Goal: Task Accomplishment & Management: Complete application form

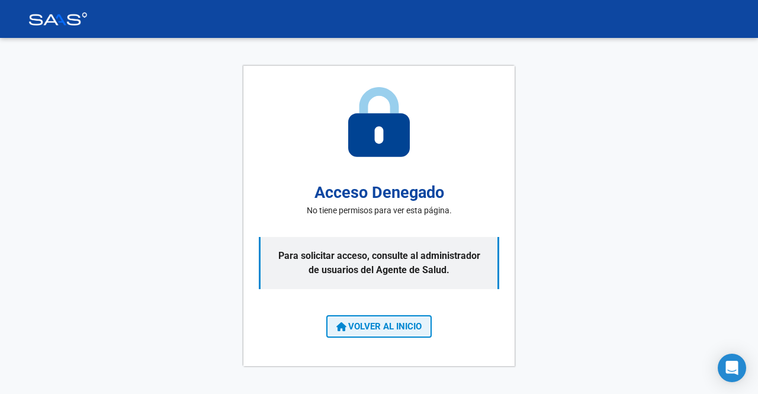
click at [373, 326] on span "VOLVER AL INICIO" at bounding box center [378, 326] width 85 height 11
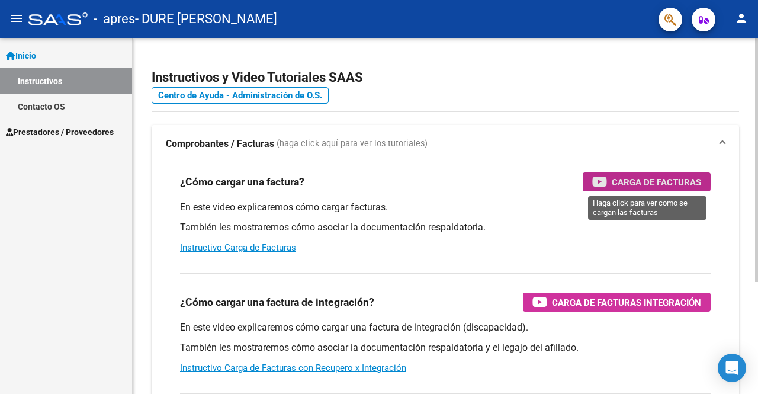
click at [627, 176] on span "Carga de Facturas" at bounding box center [656, 182] width 89 height 15
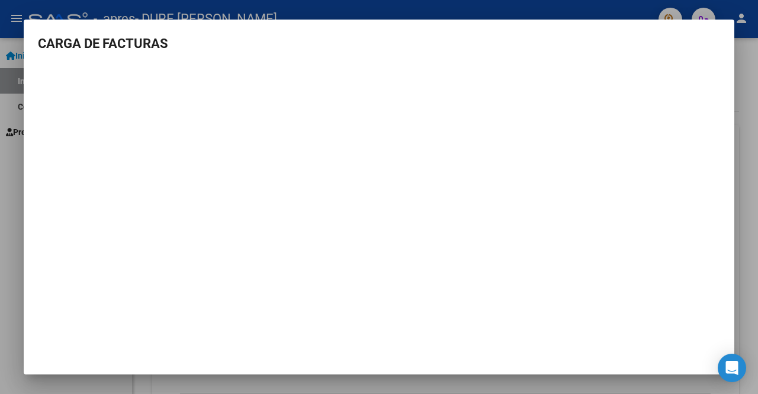
click at [737, 219] on div at bounding box center [379, 197] width 758 height 394
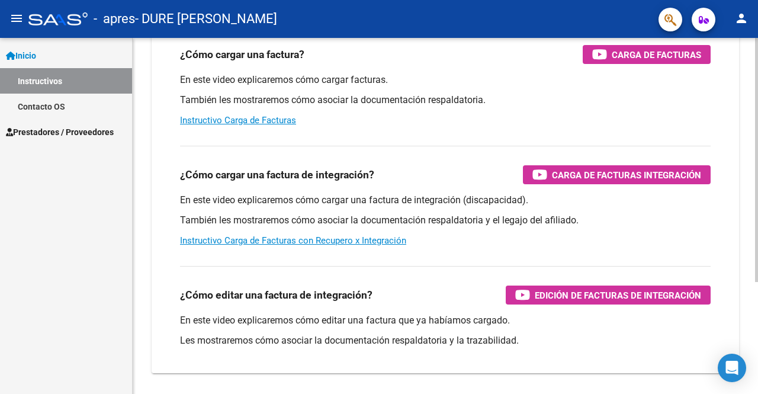
scroll to position [163, 0]
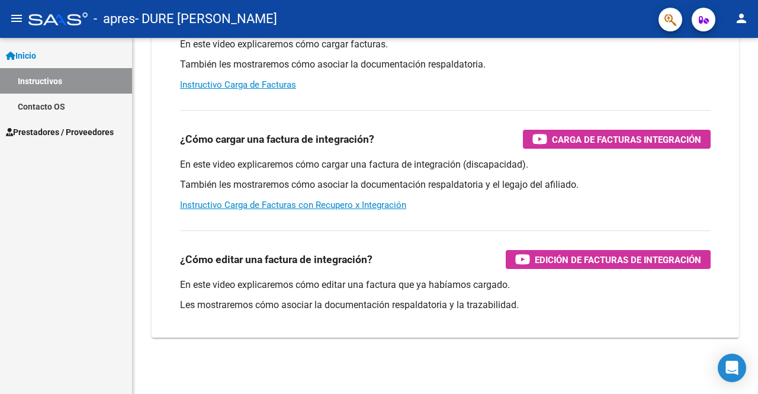
click at [90, 136] on span "Prestadores / Proveedores" at bounding box center [60, 132] width 108 height 13
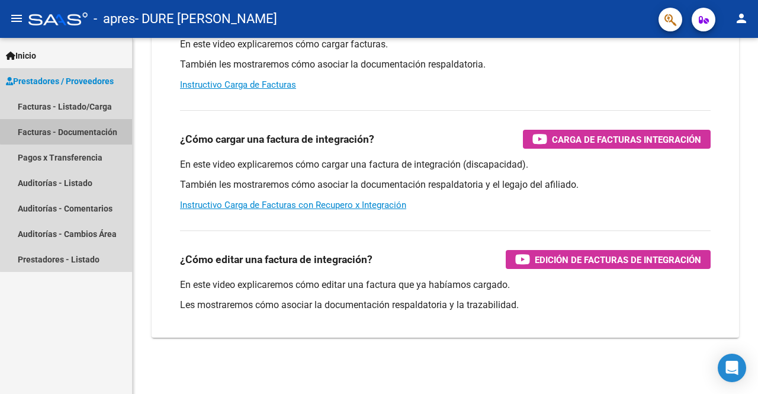
click at [76, 130] on link "Facturas - Documentación" at bounding box center [66, 131] width 132 height 25
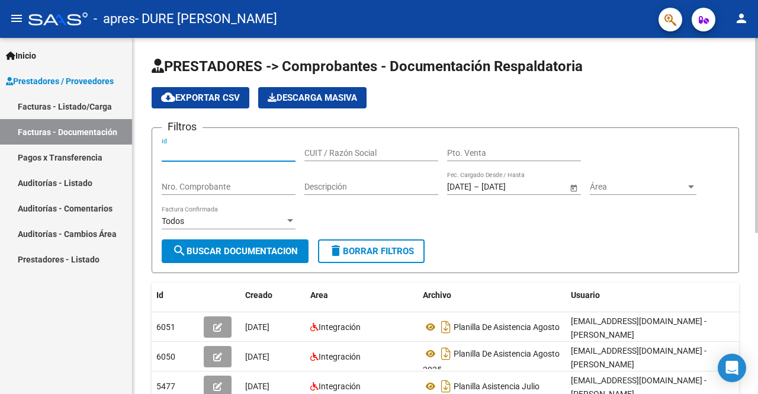
click at [211, 155] on input "Id" at bounding box center [229, 153] width 134 height 10
click at [368, 157] on input "CUIT / Razón Social" at bounding box center [371, 153] width 134 height 10
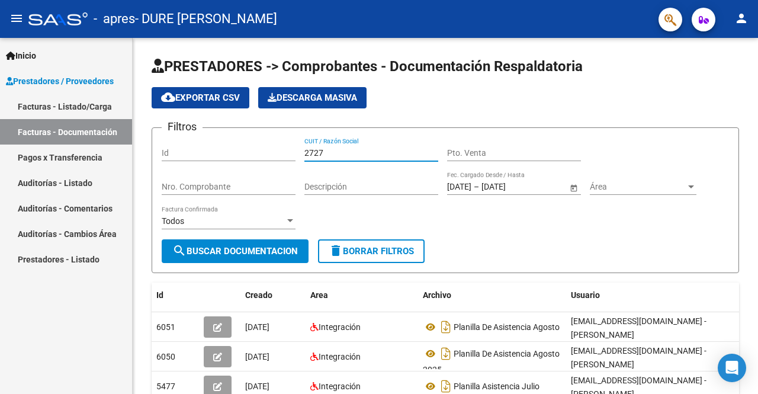
type input "2727"
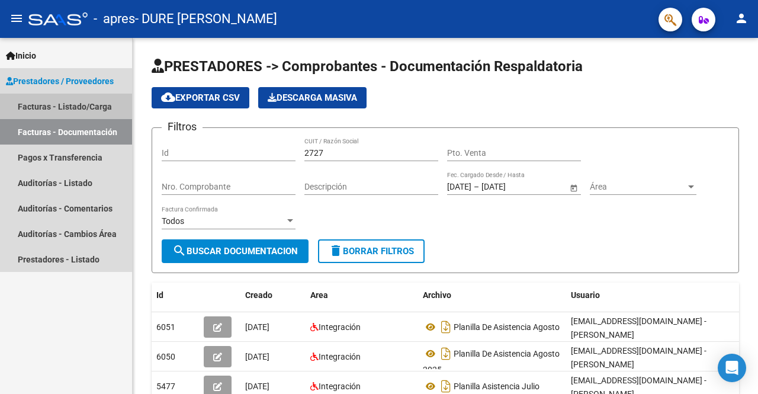
click at [63, 107] on link "Facturas - Listado/Carga" at bounding box center [66, 106] width 132 height 25
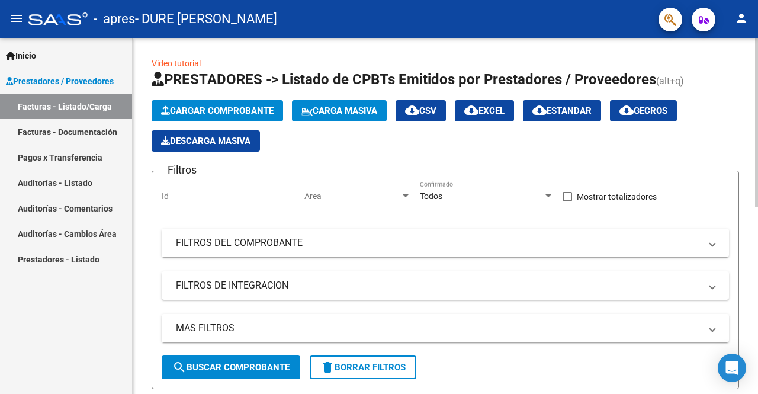
click at [336, 195] on span "Area" at bounding box center [352, 196] width 96 height 10
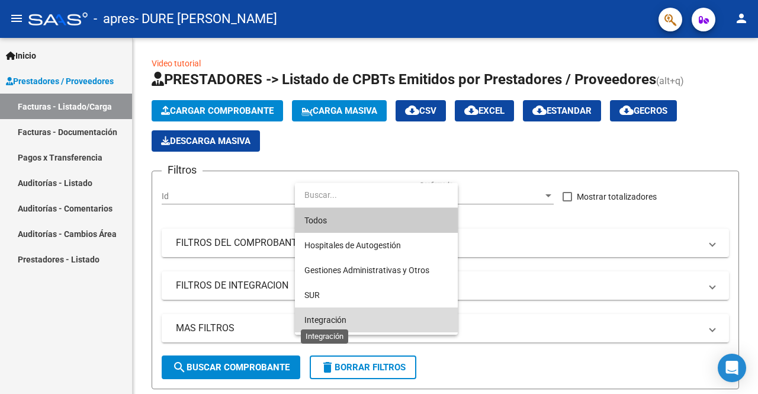
click at [321, 318] on span "Integración" at bounding box center [325, 319] width 42 height 9
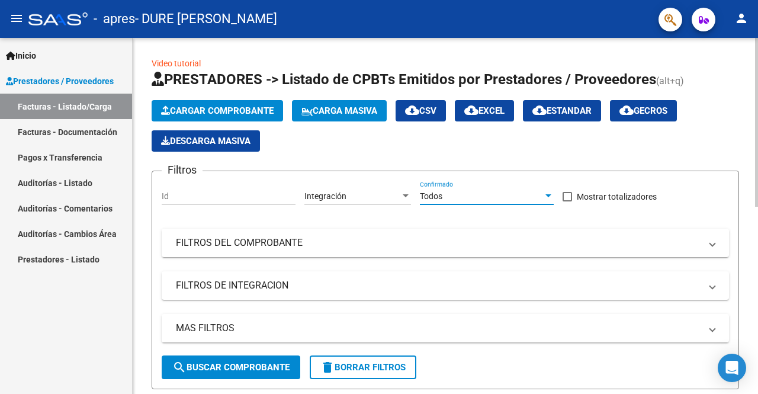
click at [459, 196] on div "Todos" at bounding box center [481, 196] width 123 height 10
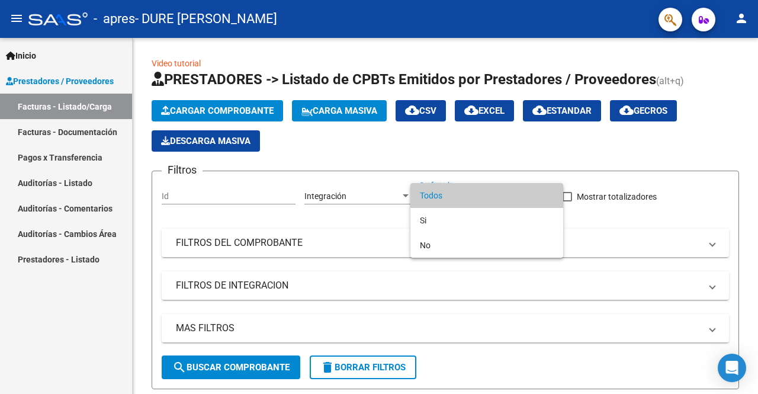
click at [357, 242] on div at bounding box center [379, 197] width 758 height 394
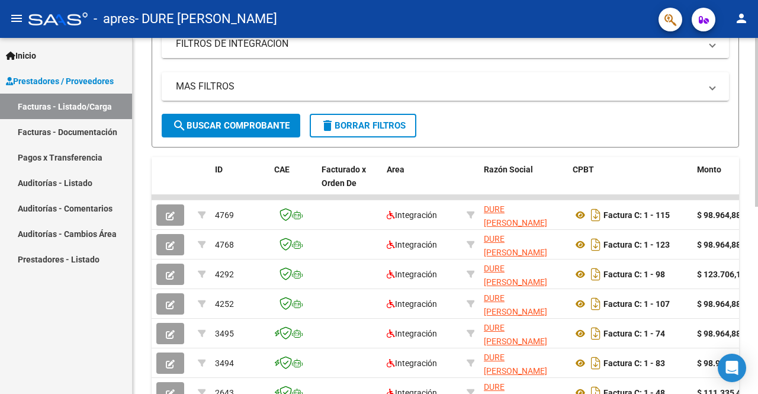
scroll to position [296, 0]
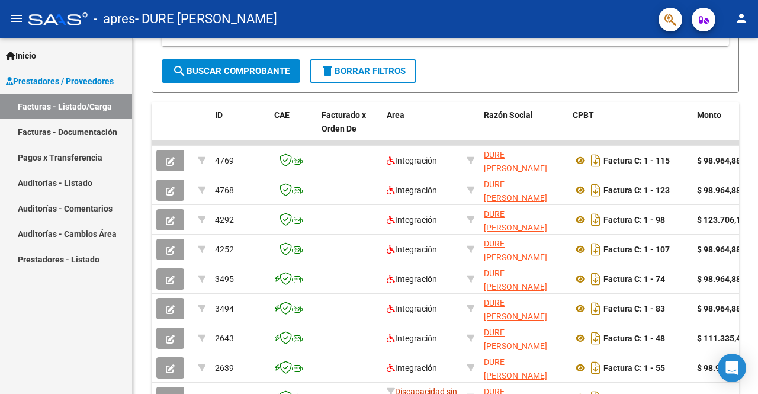
click at [98, 78] on span "Prestadores / Proveedores" at bounding box center [60, 81] width 108 height 13
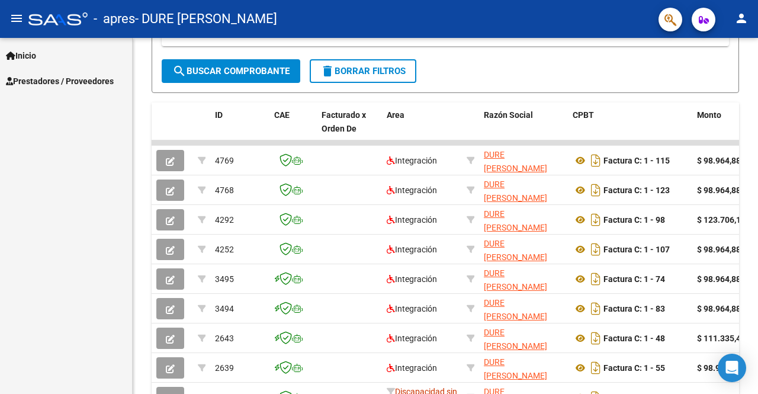
click at [40, 81] on span "Prestadores / Proveedores" at bounding box center [60, 81] width 108 height 13
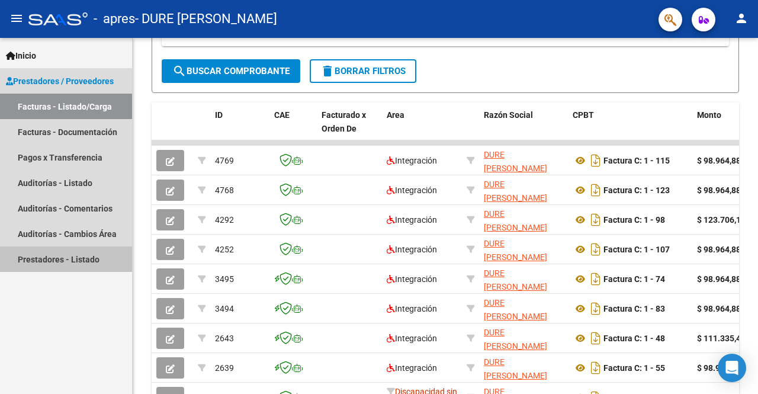
click at [36, 257] on link "Prestadores - Listado" at bounding box center [66, 258] width 132 height 25
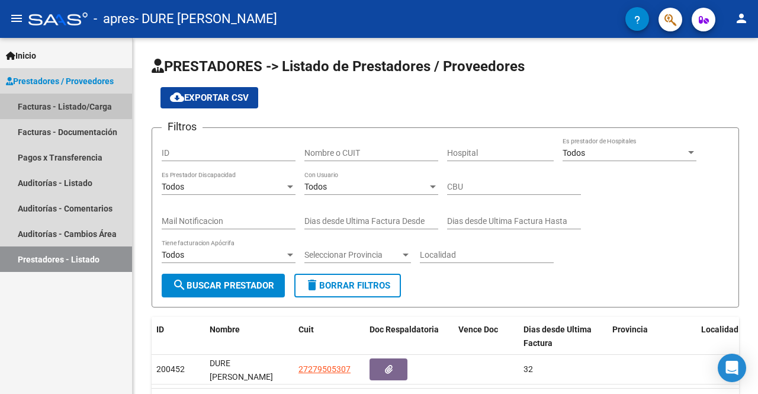
click at [59, 106] on link "Facturas - Listado/Carga" at bounding box center [66, 106] width 132 height 25
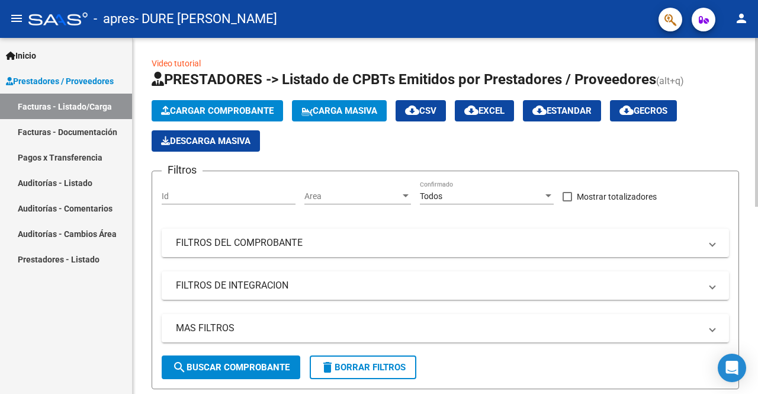
click at [198, 106] on span "Cargar Comprobante" at bounding box center [217, 110] width 113 height 11
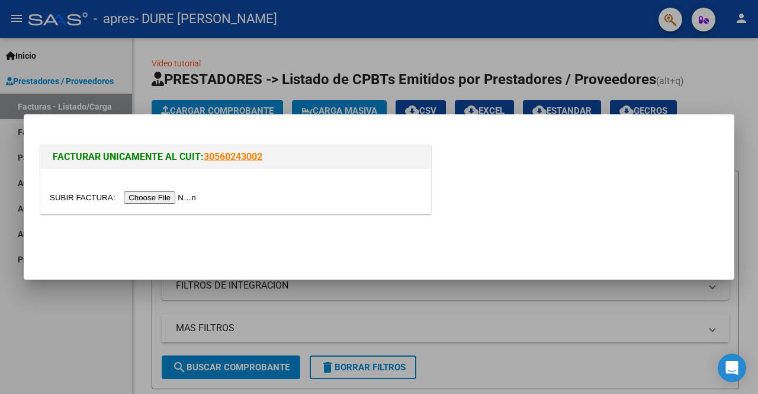
click at [158, 196] on input "file" at bounding box center [125, 197] width 150 height 12
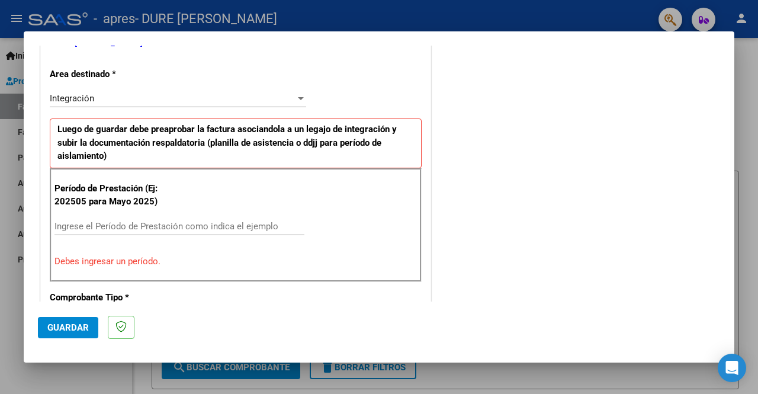
scroll to position [296, 0]
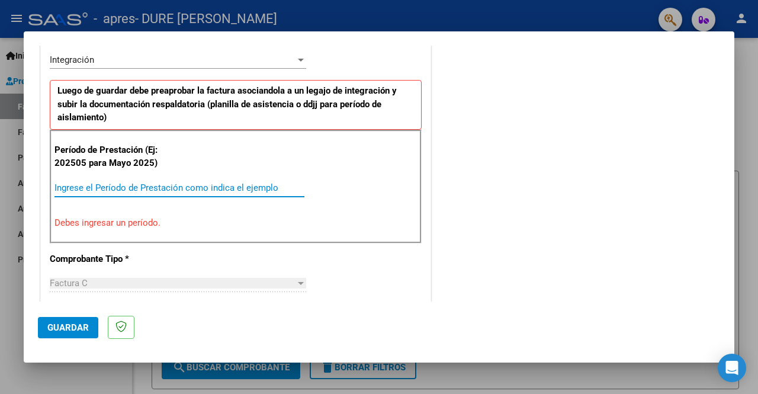
click at [131, 185] on input "Ingrese el Período de Prestación como indica el ejemplo" at bounding box center [179, 187] width 250 height 11
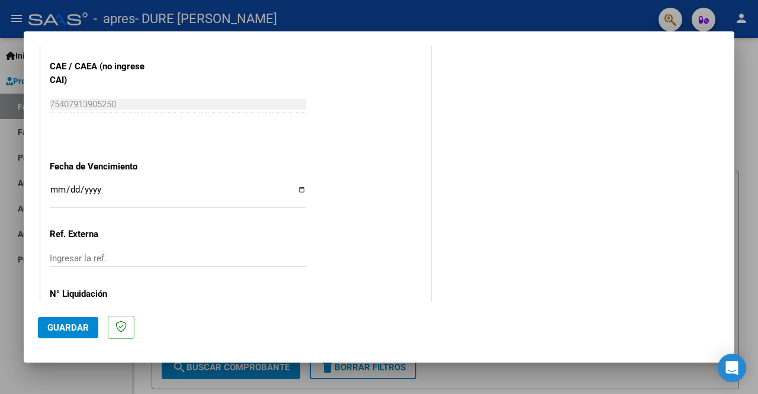
scroll to position [770, 0]
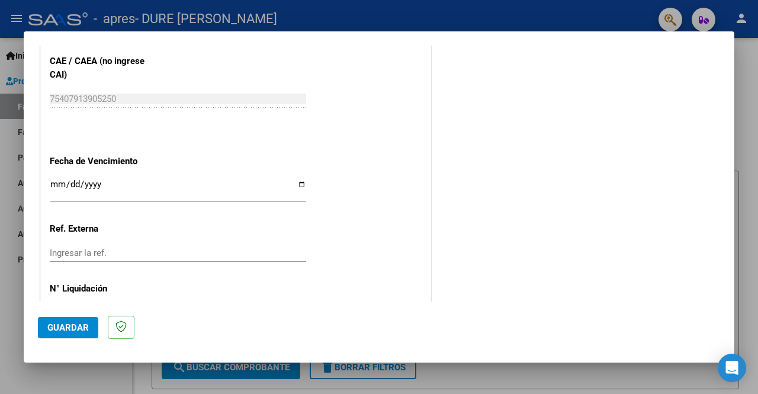
type input "202509"
click at [99, 179] on input "Ingresar la fecha" at bounding box center [178, 188] width 256 height 19
click at [51, 179] on input "Ingresar la fecha" at bounding box center [178, 188] width 256 height 19
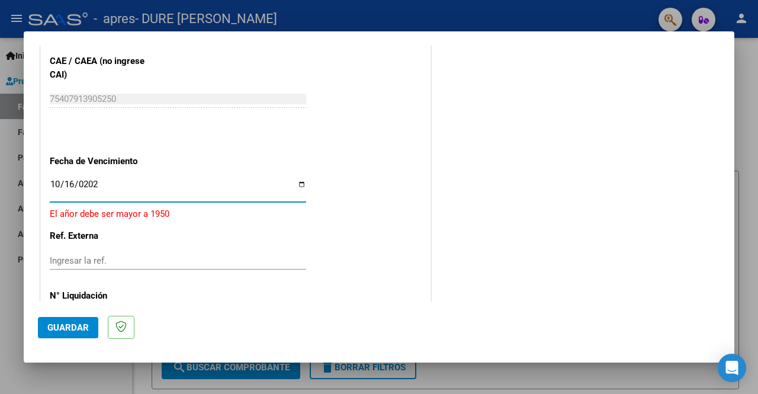
type input "[DATE]"
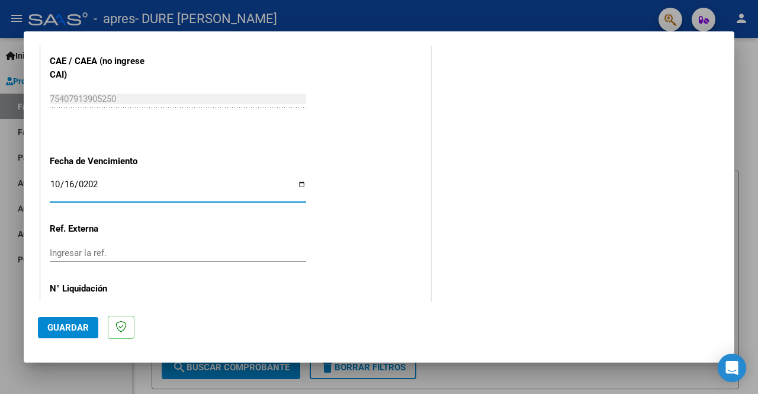
scroll to position [810, 0]
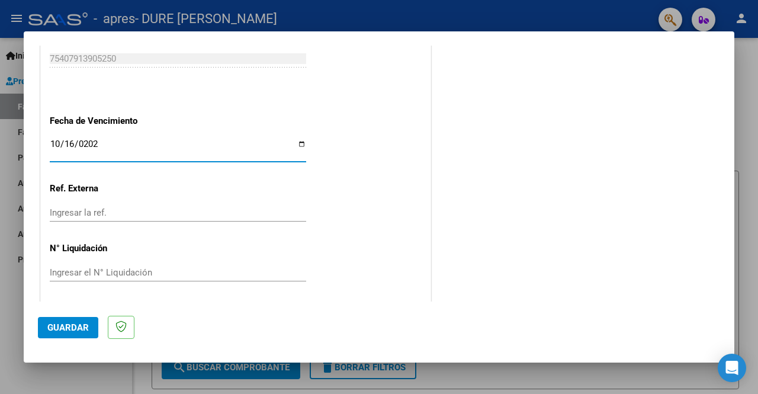
click at [75, 323] on span "Guardar" at bounding box center [67, 327] width 41 height 11
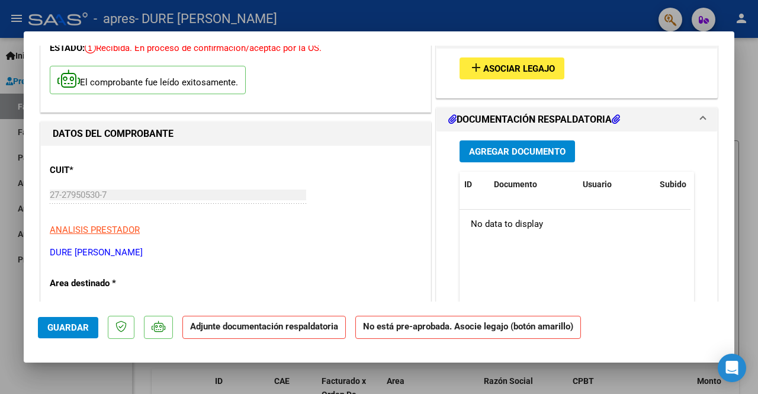
scroll to position [0, 0]
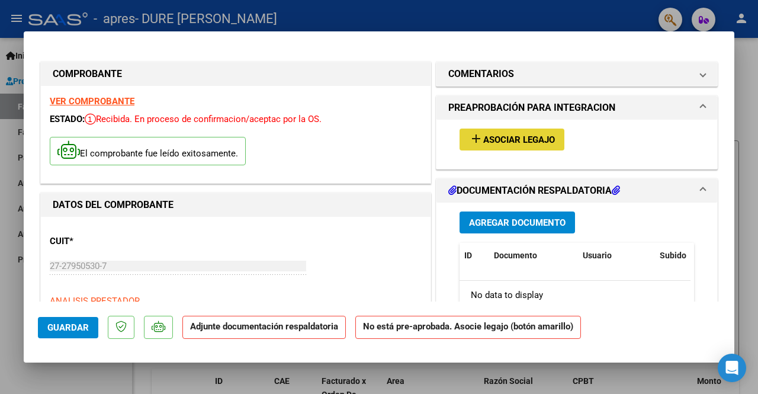
click at [521, 134] on span "Asociar Legajo" at bounding box center [519, 139] width 72 height 11
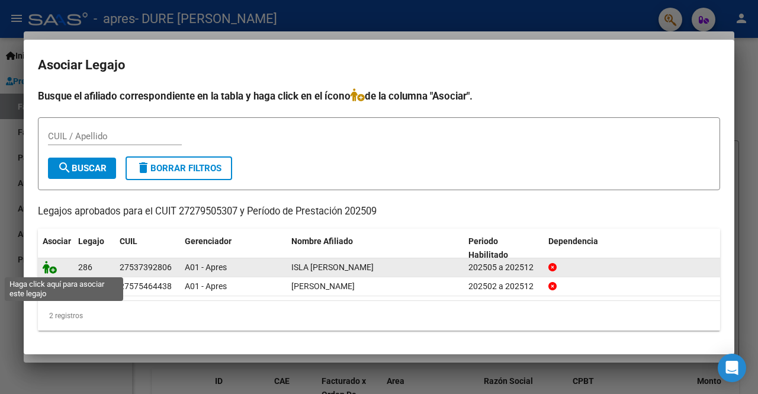
click at [52, 269] on icon at bounding box center [50, 267] width 14 height 13
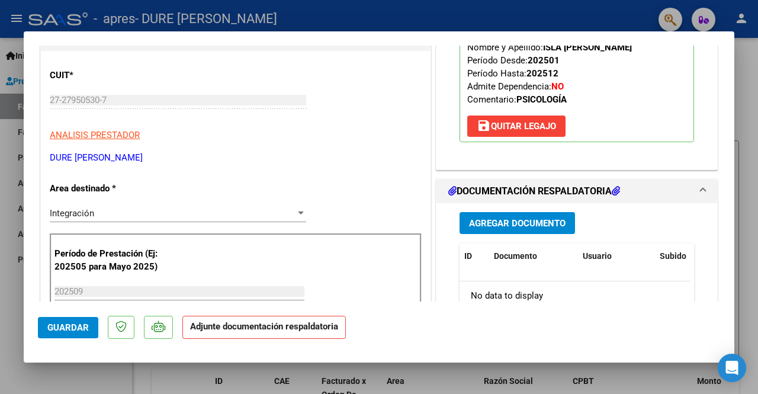
scroll to position [178, 0]
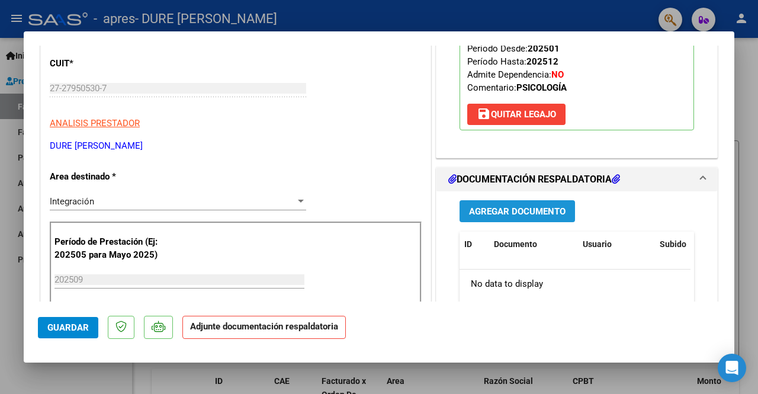
click at [512, 208] on span "Agregar Documento" at bounding box center [517, 211] width 97 height 11
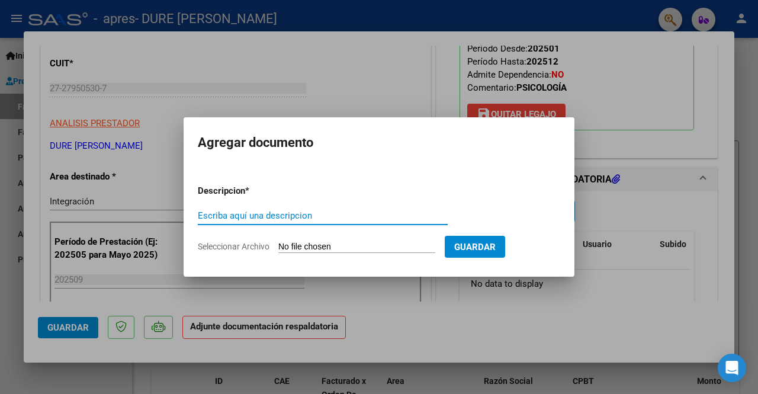
click at [280, 213] on input "Escriba aquí una descripcion" at bounding box center [323, 215] width 250 height 11
type input "planilla asistencia"
click at [239, 249] on span "Seleccionar Archivo" at bounding box center [234, 246] width 72 height 9
click at [278, 249] on input "Seleccionar Archivo" at bounding box center [356, 247] width 157 height 11
type input "C:\fakepath\Planilla [PERSON_NAME] Isla Septiembre.pdf"
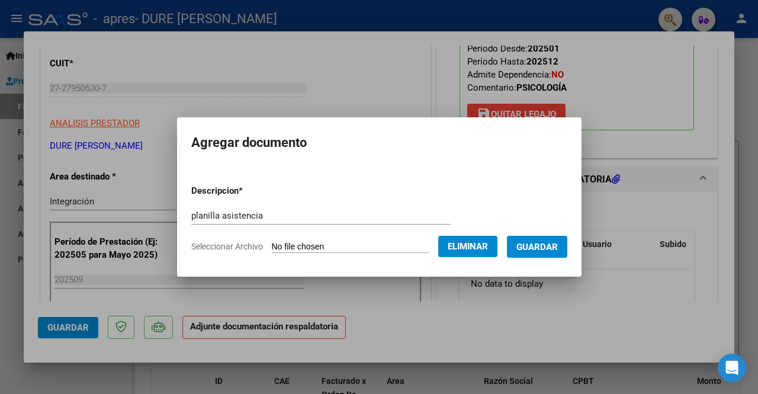
click at [541, 245] on span "Guardar" at bounding box center [536, 247] width 41 height 11
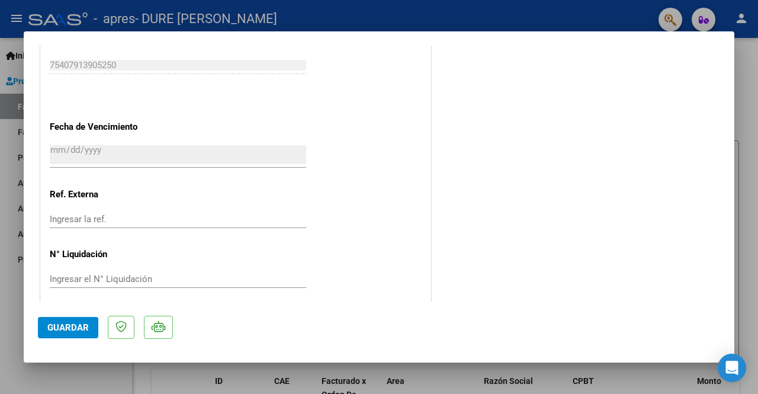
scroll to position [815, 0]
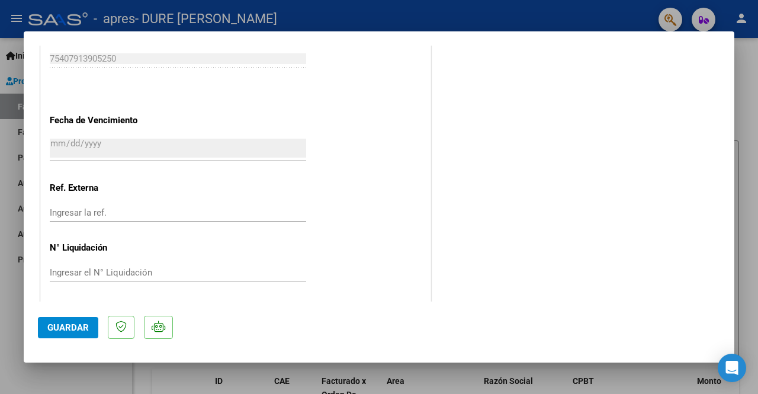
click at [72, 327] on span "Guardar" at bounding box center [67, 327] width 41 height 11
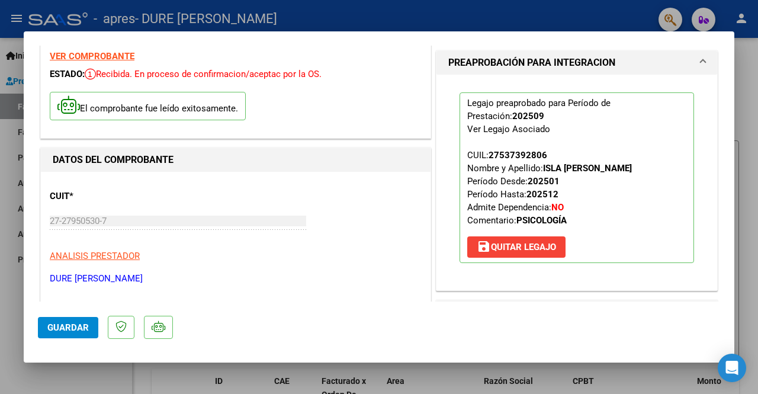
scroll to position [0, 0]
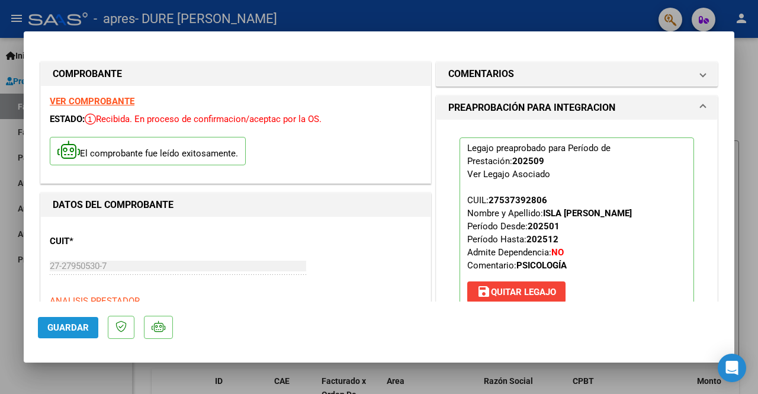
click at [63, 328] on span "Guardar" at bounding box center [67, 327] width 41 height 11
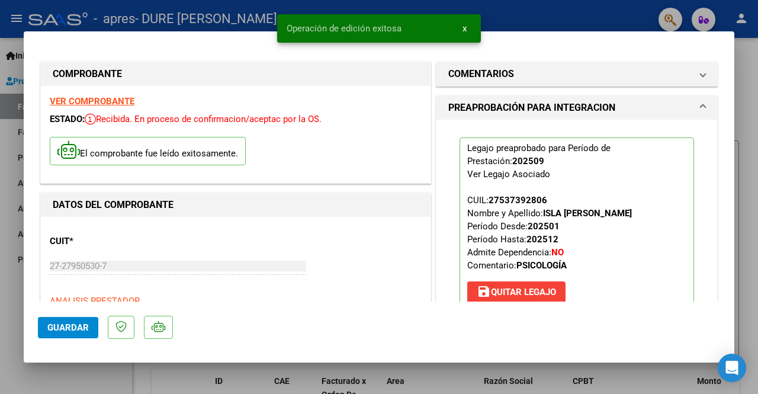
scroll to position [2, 0]
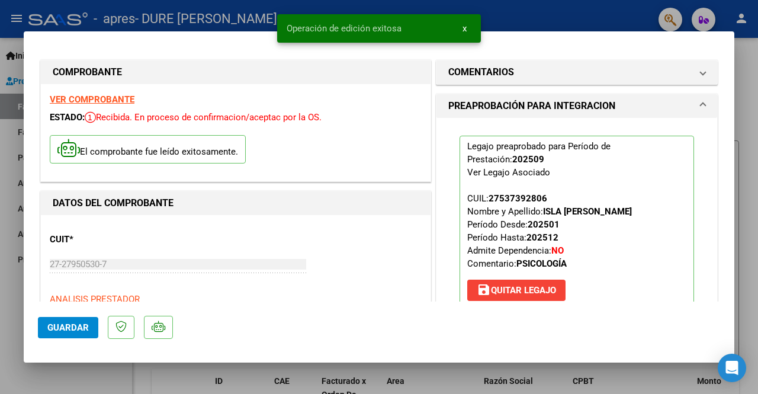
drag, startPoint x: 592, startPoint y: 21, endPoint x: 585, endPoint y: 15, distance: 9.3
click at [591, 21] on div at bounding box center [379, 197] width 758 height 394
type input "$ 0,00"
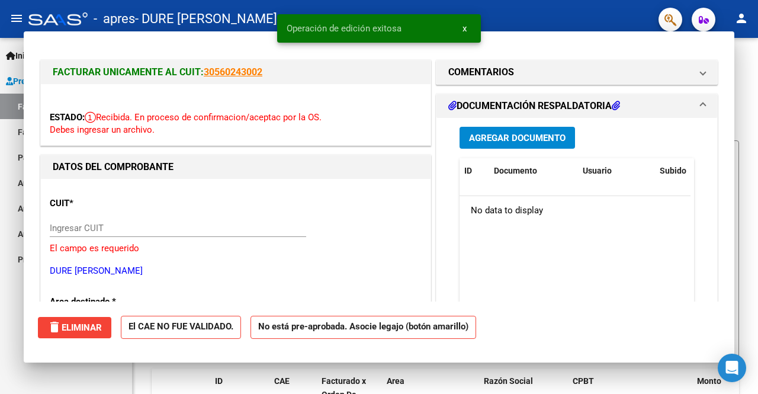
click at [585, 15] on div "- apres - DURE [PERSON_NAME]" at bounding box center [338, 19] width 621 height 26
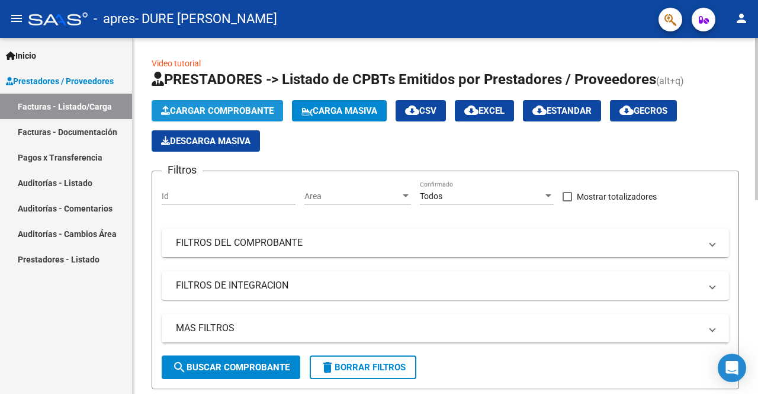
click at [220, 105] on span "Cargar Comprobante" at bounding box center [217, 110] width 113 height 11
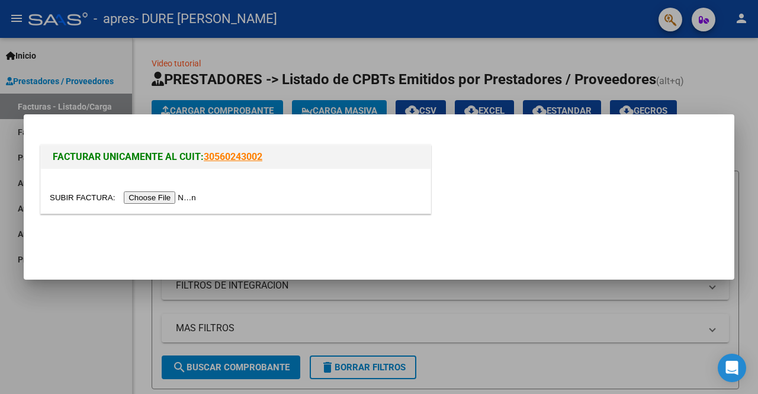
click at [156, 197] on input "file" at bounding box center [125, 197] width 150 height 12
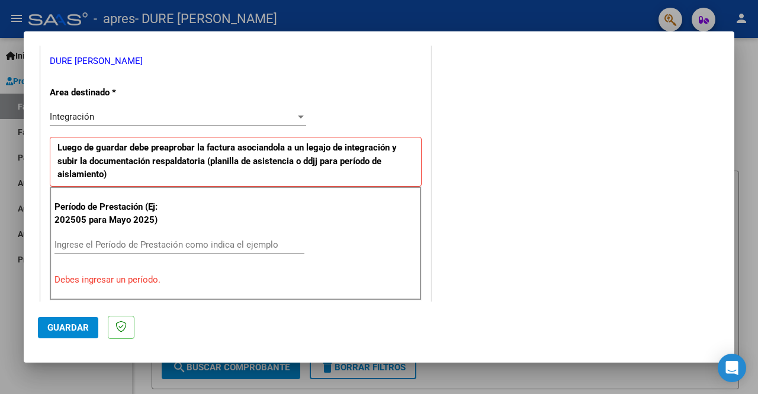
scroll to position [296, 0]
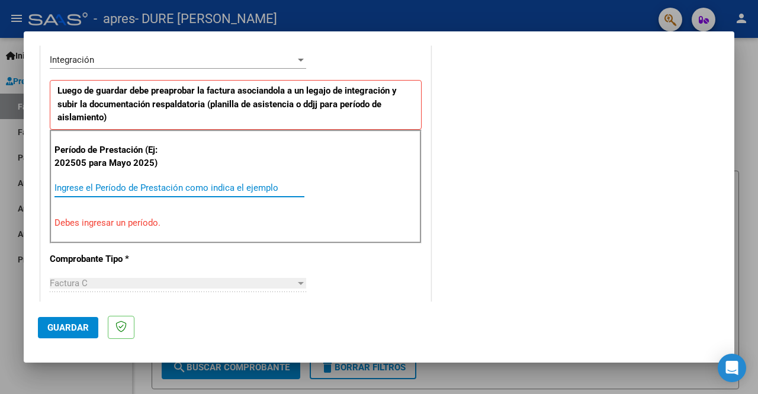
click at [163, 187] on input "Ingrese el Período de Prestación como indica el ejemplo" at bounding box center [179, 187] width 250 height 11
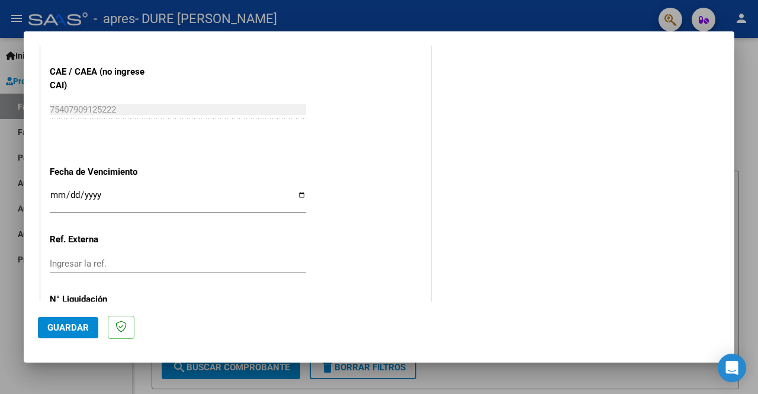
scroll to position [770, 0]
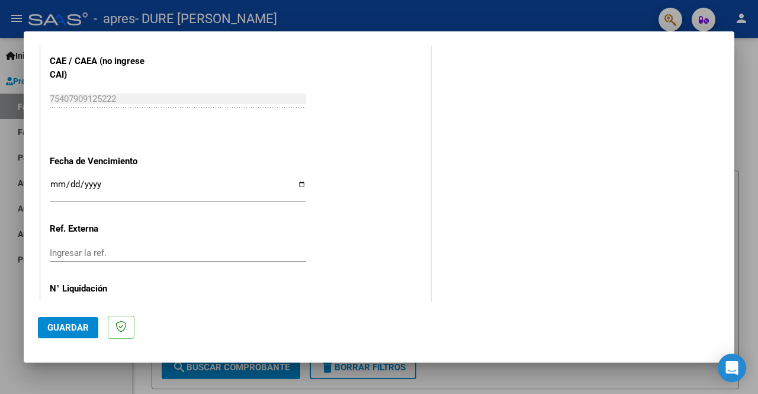
type input "202509"
click at [57, 181] on input "Ingresar la fecha" at bounding box center [178, 188] width 256 height 19
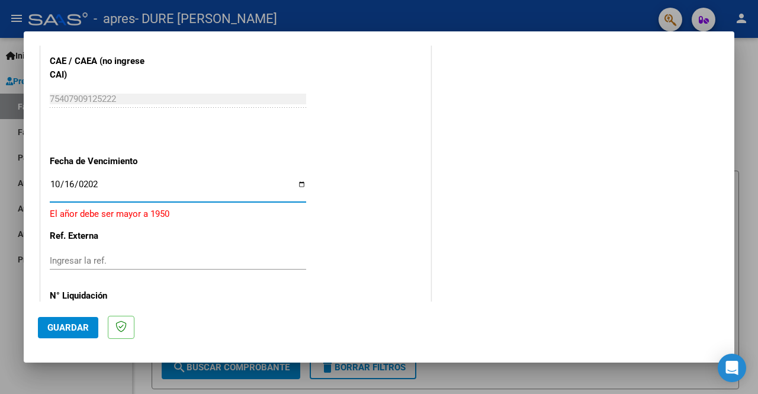
type input "[DATE]"
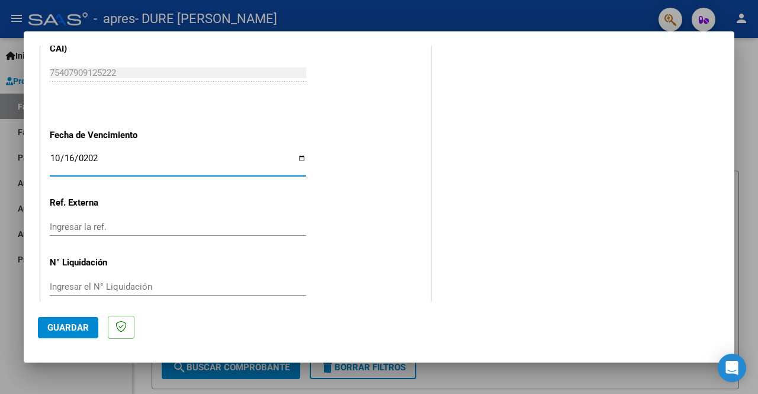
scroll to position [810, 0]
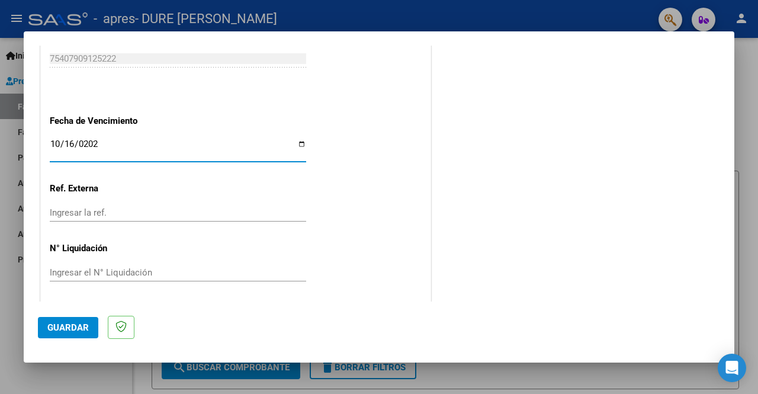
click at [72, 325] on span "Guardar" at bounding box center [67, 327] width 41 height 11
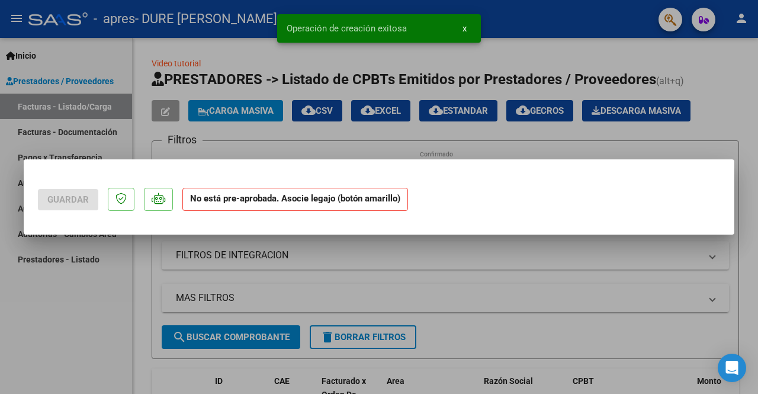
scroll to position [0, 0]
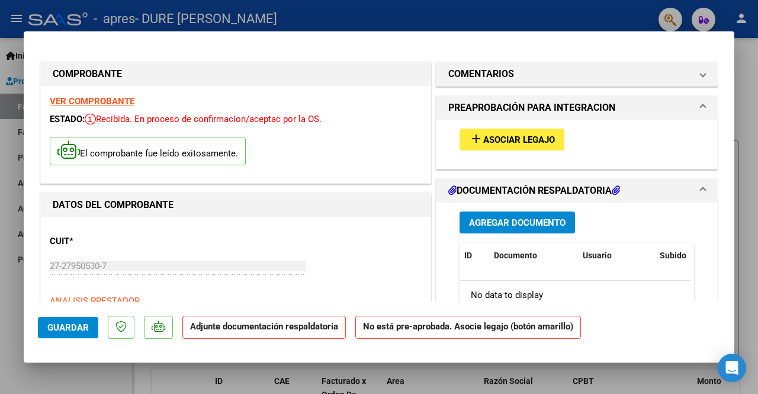
click at [515, 138] on span "Asociar Legajo" at bounding box center [519, 139] width 72 height 11
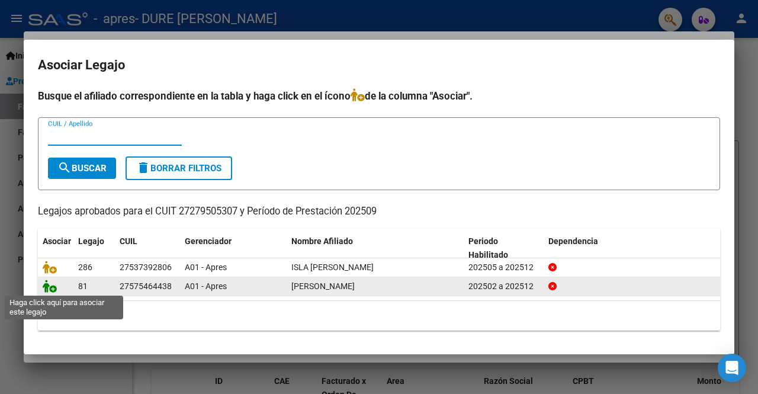
click at [53, 288] on icon at bounding box center [50, 286] width 14 height 13
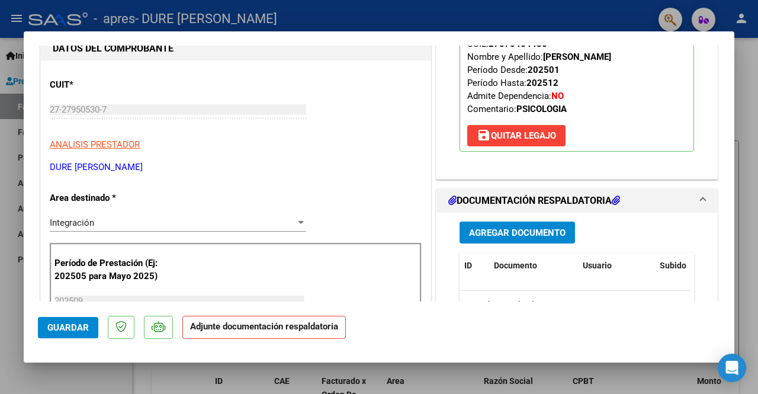
scroll to position [178, 0]
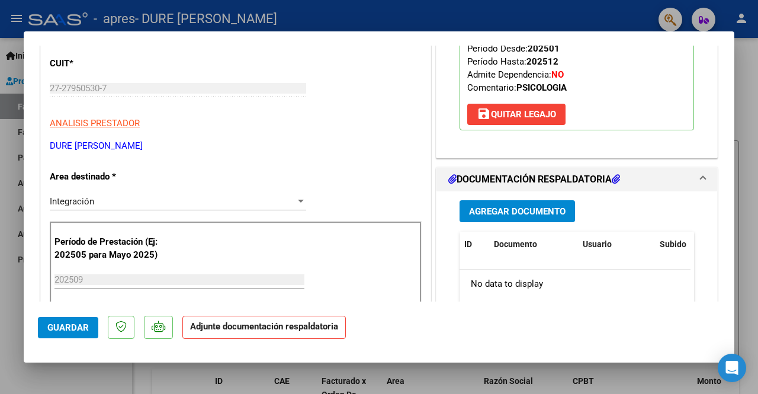
click at [512, 211] on span "Agregar Documento" at bounding box center [517, 211] width 97 height 11
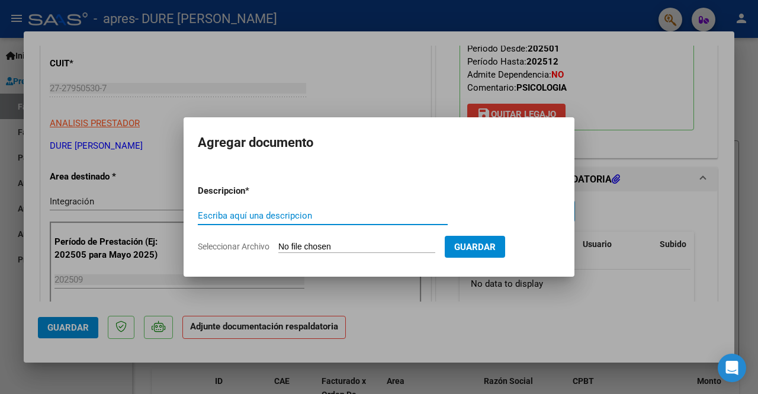
click at [225, 217] on input "Escriba aquí una descripcion" at bounding box center [323, 215] width 250 height 11
type input "planilla asistencia"
click at [345, 242] on input "Seleccionar Archivo" at bounding box center [356, 247] width 157 height 11
type input "C:\fakepath\Planilla Zafira Trentuno Septiembre.pdf"
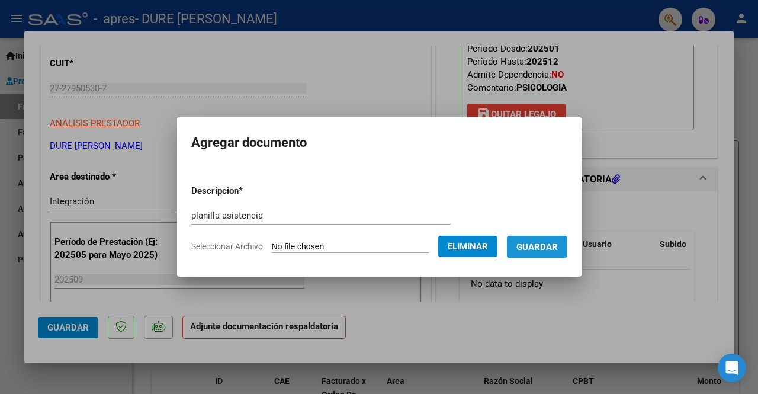
click at [550, 243] on span "Guardar" at bounding box center [536, 247] width 41 height 11
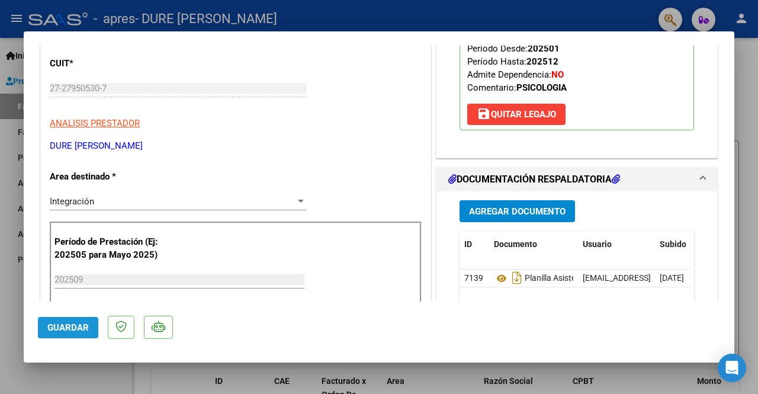
click at [60, 328] on span "Guardar" at bounding box center [67, 327] width 41 height 11
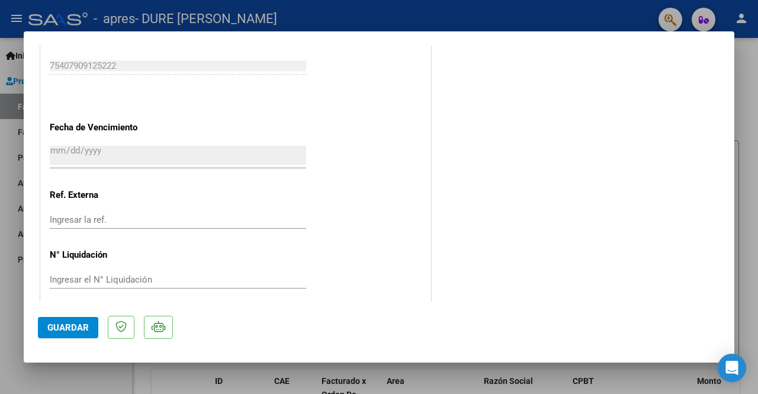
scroll to position [815, 0]
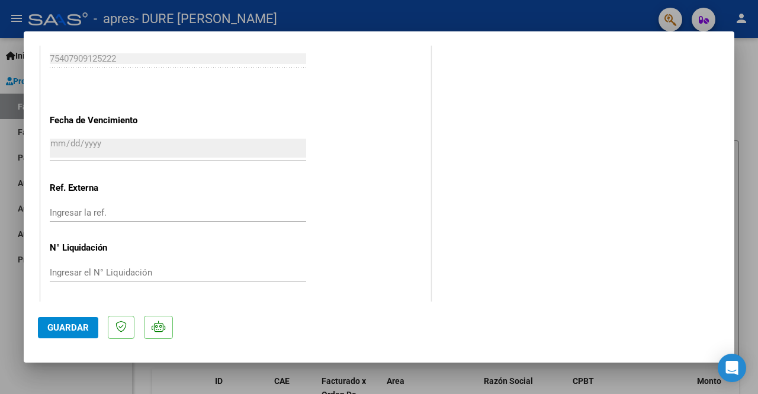
click at [425, 371] on div at bounding box center [379, 197] width 758 height 394
type input "$ 0,00"
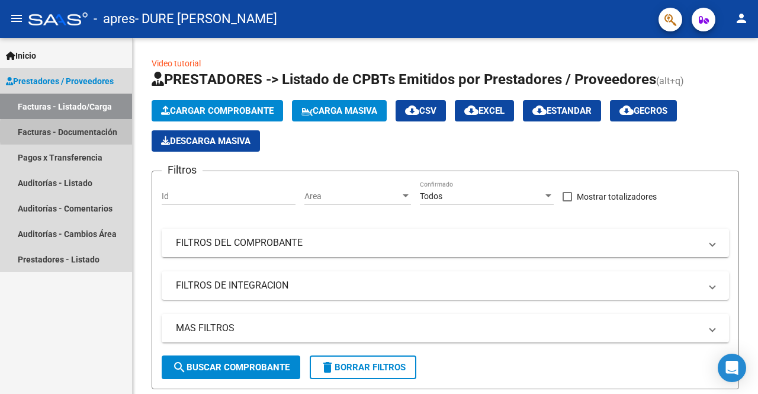
click at [95, 131] on link "Facturas - Documentación" at bounding box center [66, 131] width 132 height 25
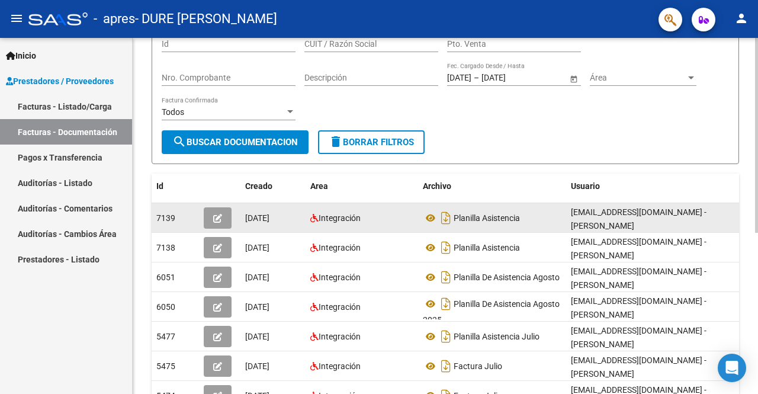
scroll to position [118, 0]
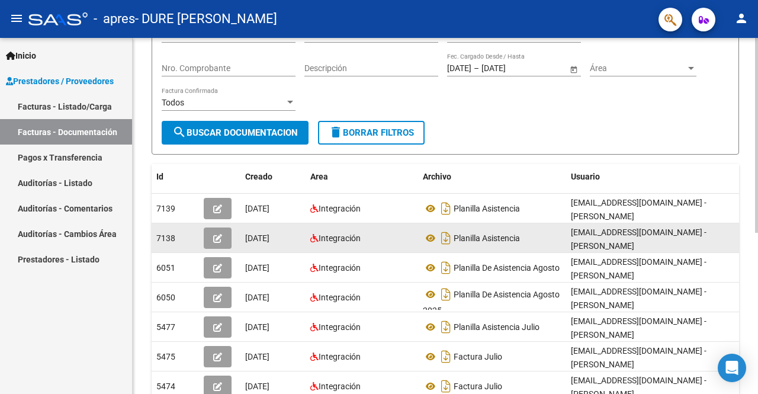
click at [211, 238] on button "button" at bounding box center [218, 237] width 28 height 21
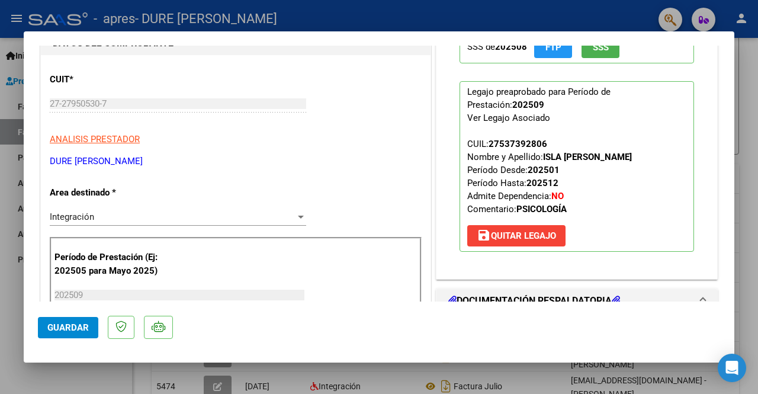
scroll to position [0, 0]
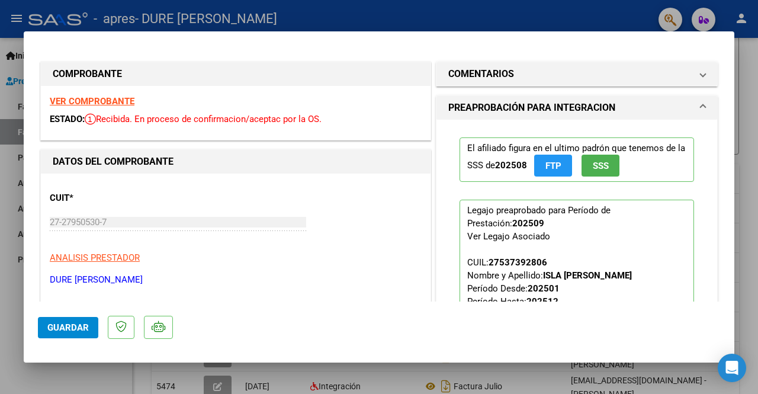
click at [340, 21] on div at bounding box center [379, 197] width 758 height 394
type input "$ 0,00"
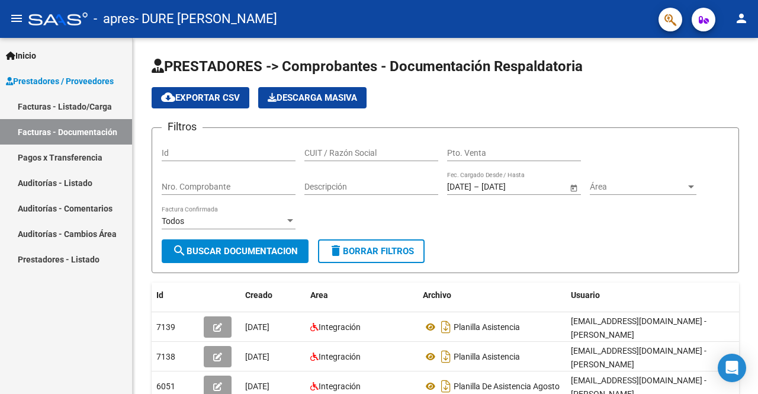
click at [62, 153] on link "Pagos x Transferencia" at bounding box center [66, 157] width 132 height 25
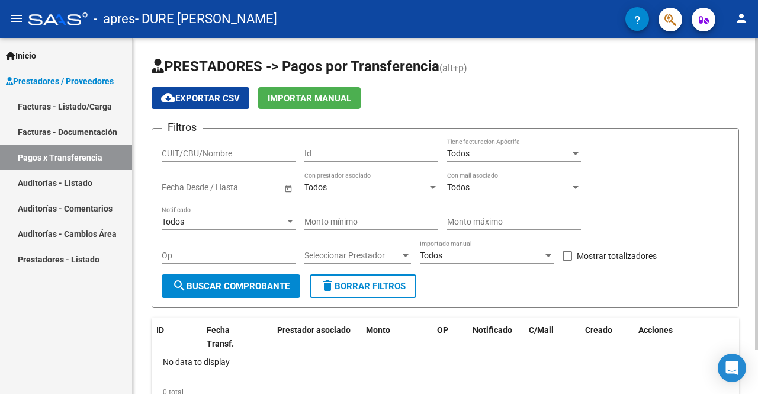
scroll to position [50, 0]
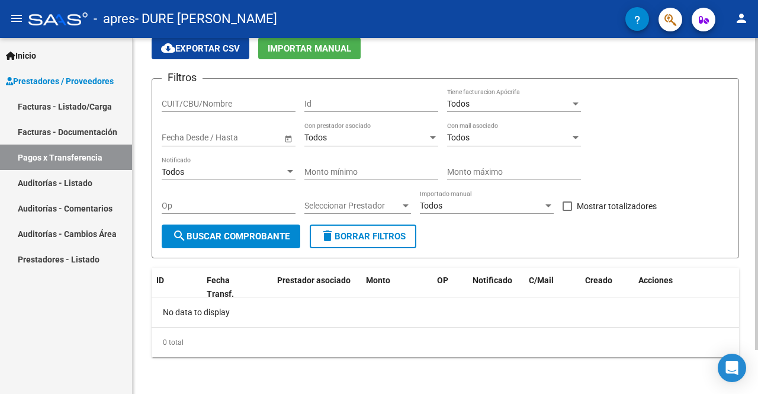
click at [248, 238] on span "search Buscar Comprobante" at bounding box center [230, 236] width 117 height 11
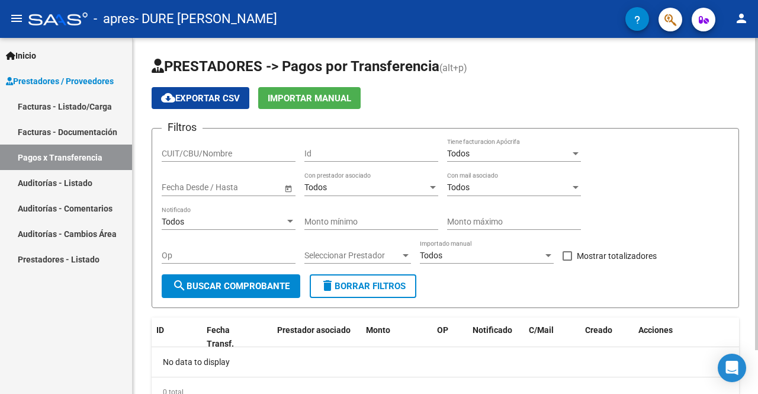
scroll to position [0, 0]
